Goal: Communication & Community: Share content

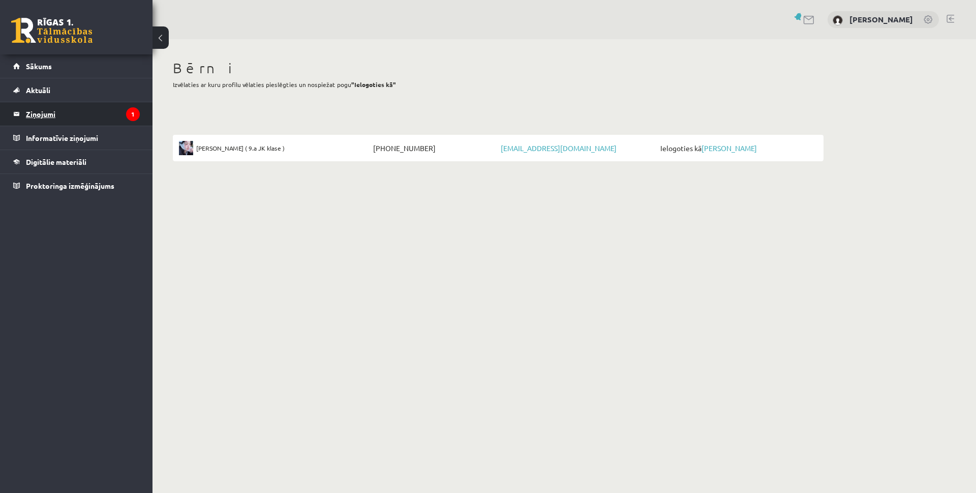
click at [86, 108] on legend "Ziņojumi 1" at bounding box center [83, 113] width 114 height 23
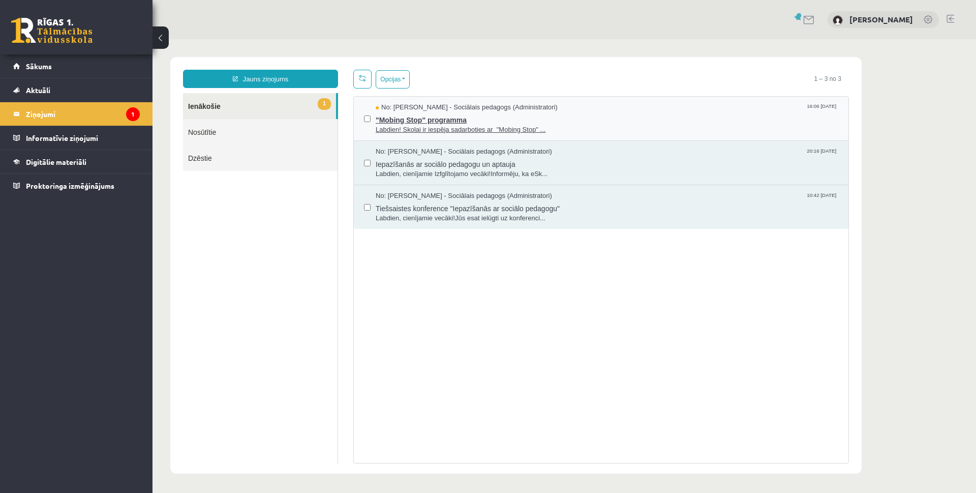
click at [412, 121] on span ""Mobing Stop" programma" at bounding box center [607, 118] width 463 height 13
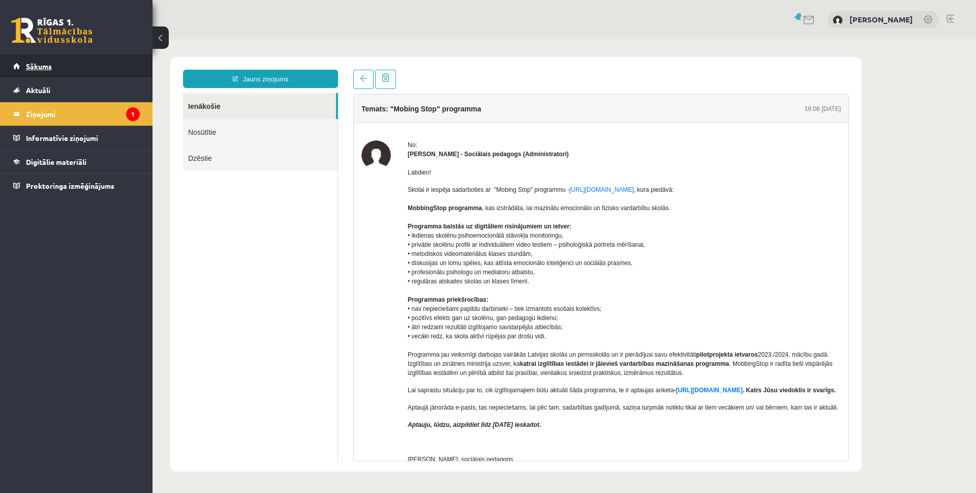
click at [51, 73] on link "Sākums" at bounding box center [76, 65] width 127 height 23
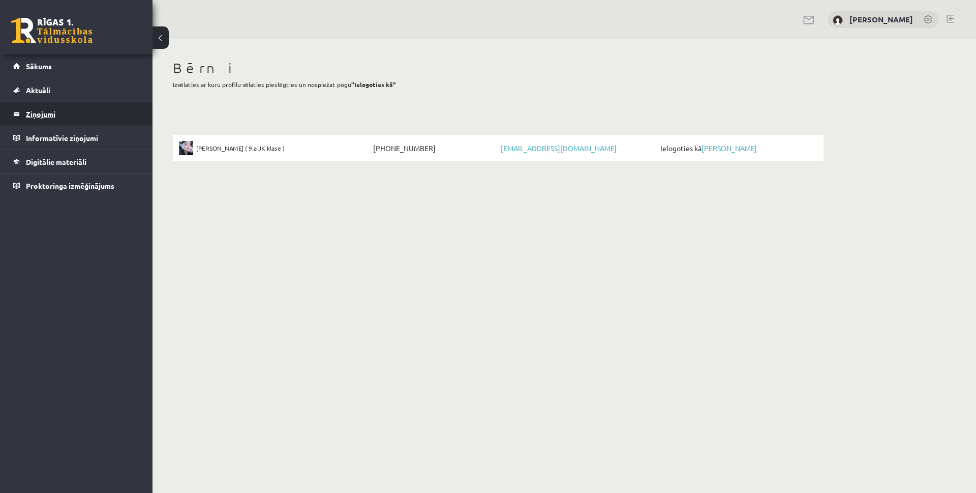
click at [43, 117] on legend "Ziņojumi 0" at bounding box center [83, 113] width 114 height 23
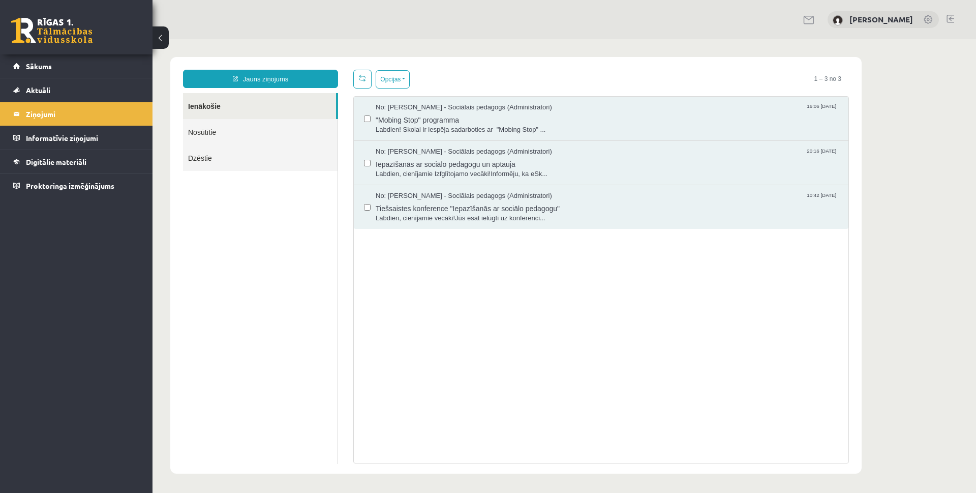
click at [207, 132] on link "Nosūtītie" at bounding box center [260, 132] width 155 height 26
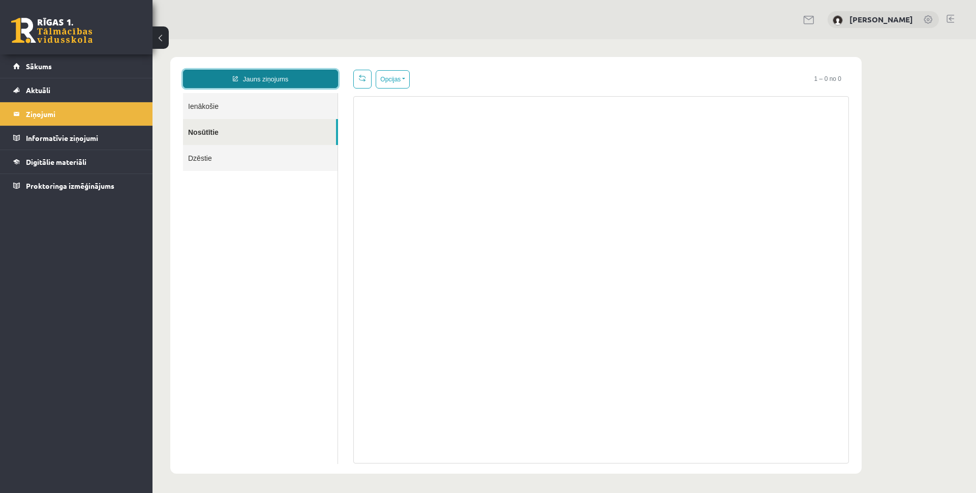
click at [270, 78] on link "Jauns ziņojums" at bounding box center [260, 79] width 155 height 18
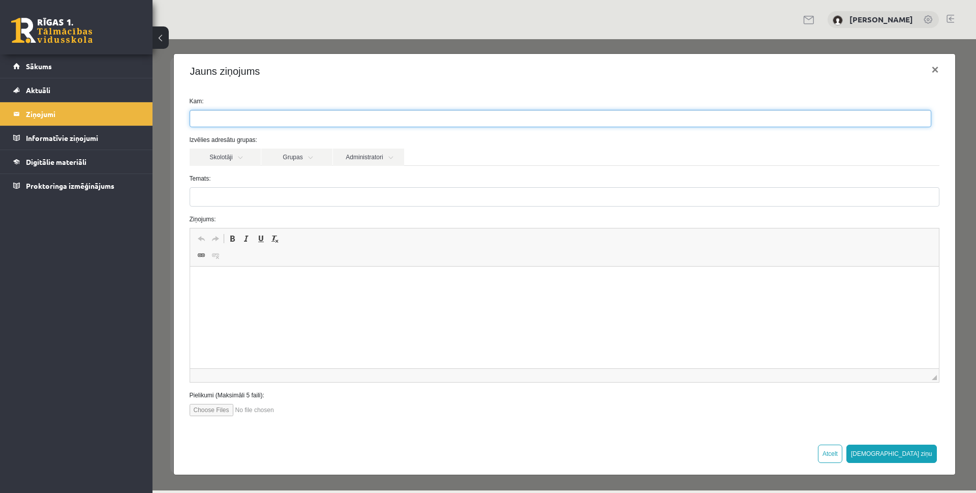
click at [278, 112] on ul at bounding box center [560, 118] width 741 height 16
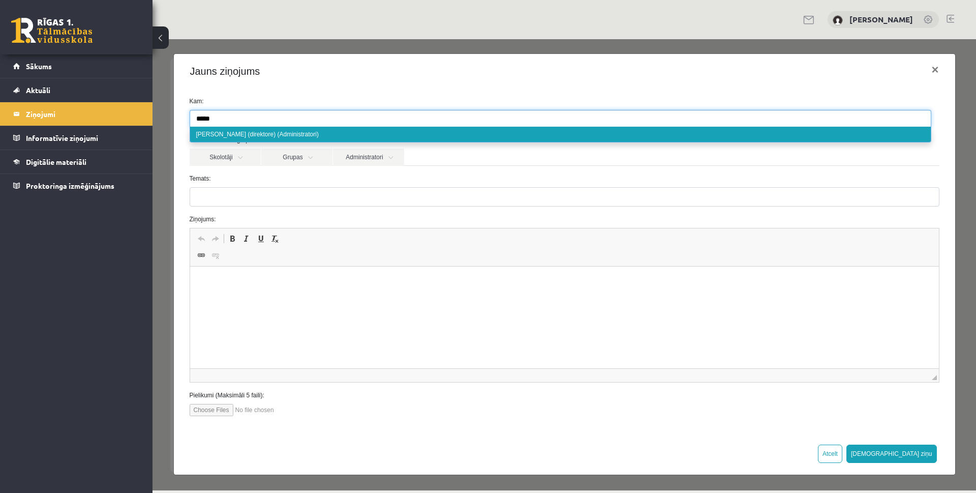
type input "*****"
select select "*"
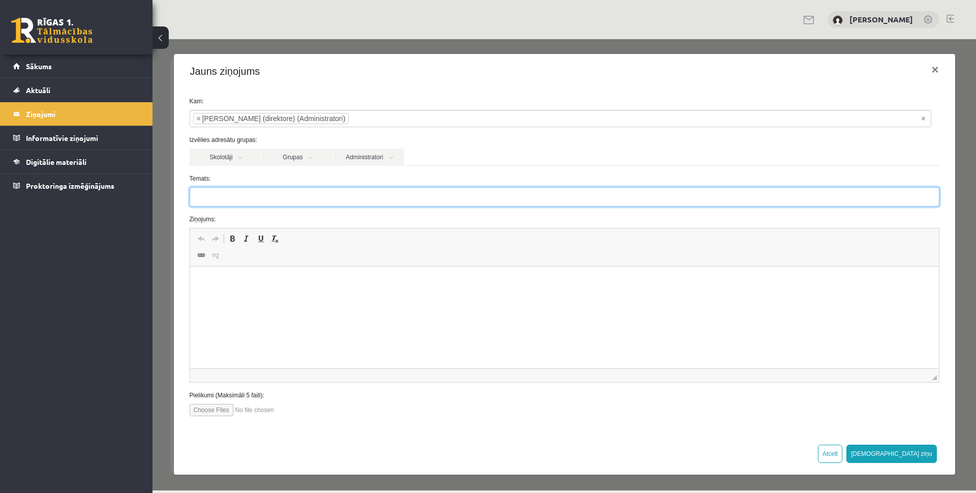
click at [210, 196] on input "Temats:" at bounding box center [565, 196] width 750 height 19
type input "*********"
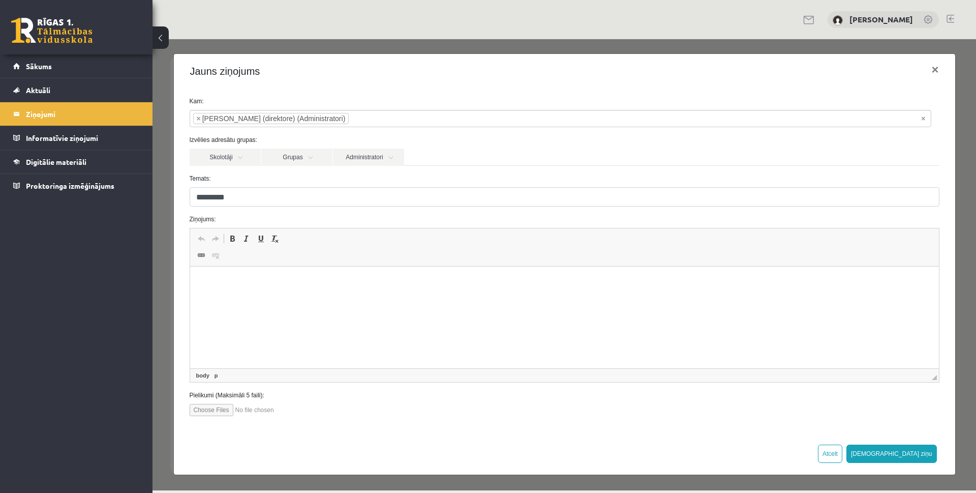
click at [250, 297] on html at bounding box center [564, 281] width 749 height 31
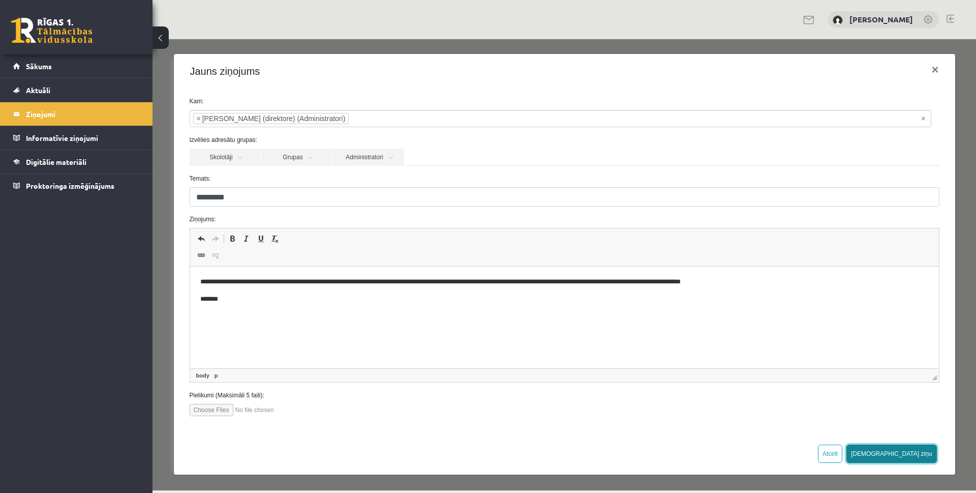
click at [921, 456] on button "[DEMOGRAPHIC_DATA] ziņu" at bounding box center [891, 453] width 90 height 18
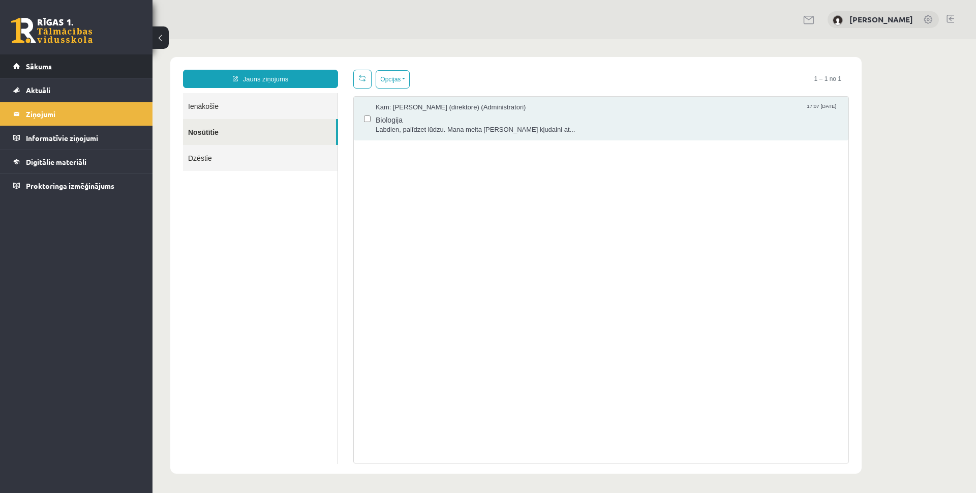
click at [58, 66] on link "Sākums" at bounding box center [76, 65] width 127 height 23
